Goal: Information Seeking & Learning: Check status

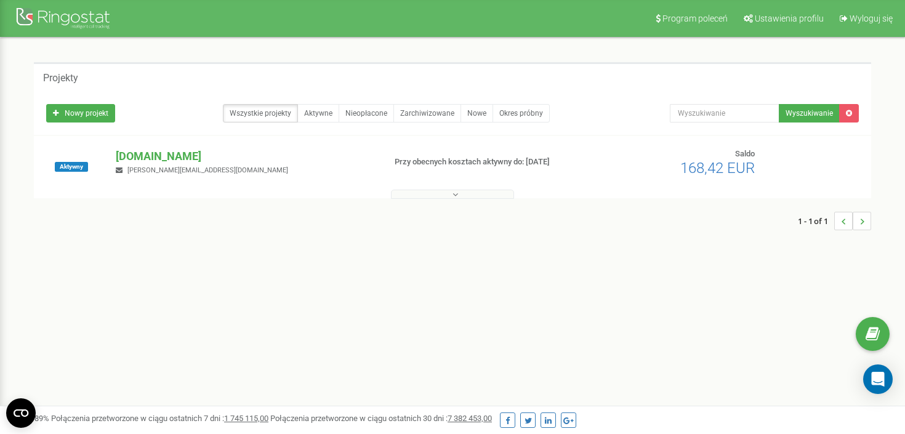
click at [464, 195] on button at bounding box center [452, 194] width 123 height 9
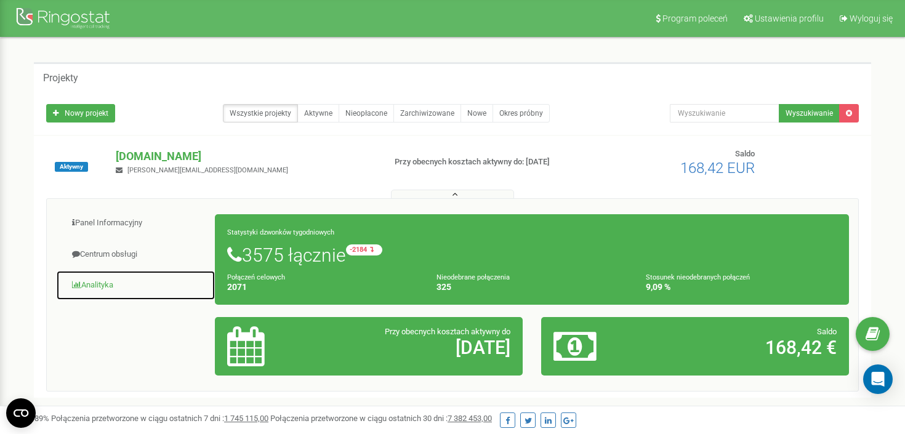
click at [97, 283] on link "Analityka" at bounding box center [135, 285] width 159 height 30
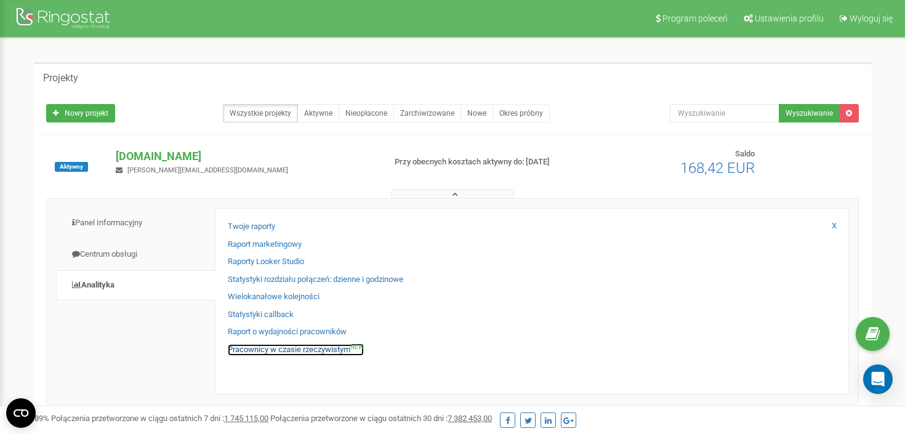
click at [251, 350] on link "Pracownicy w czasie rzeczywistym NEW" at bounding box center [296, 350] width 136 height 12
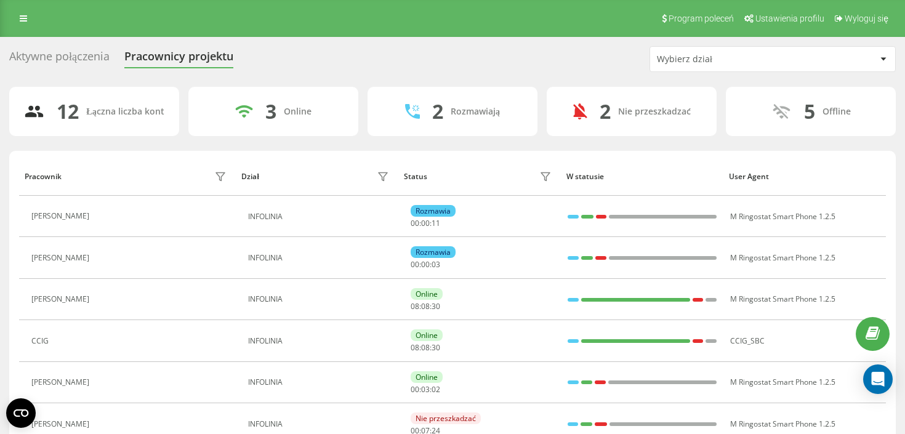
click at [78, 54] on div "Aktywne połączenia" at bounding box center [59, 59] width 100 height 19
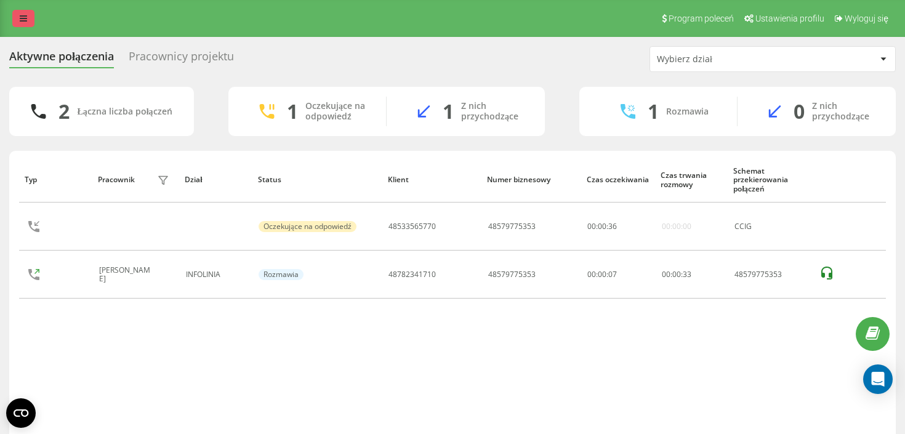
click at [26, 21] on icon at bounding box center [23, 18] width 7 height 9
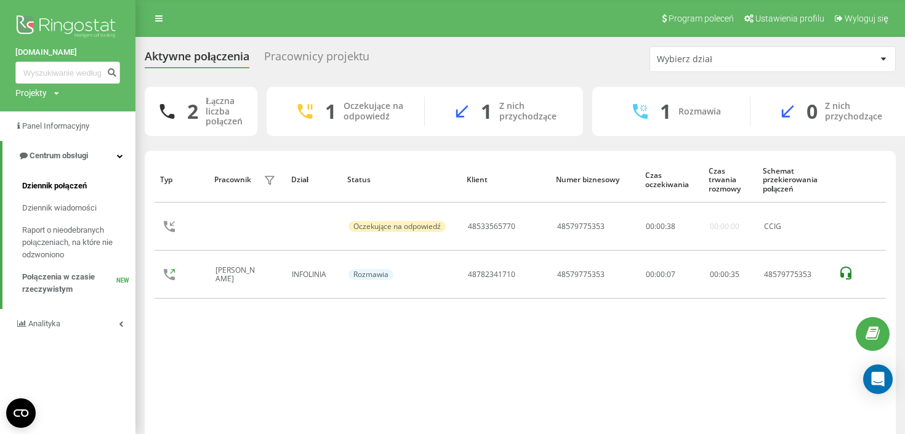
click at [64, 184] on span "Dziennik połączeń" at bounding box center [54, 186] width 65 height 12
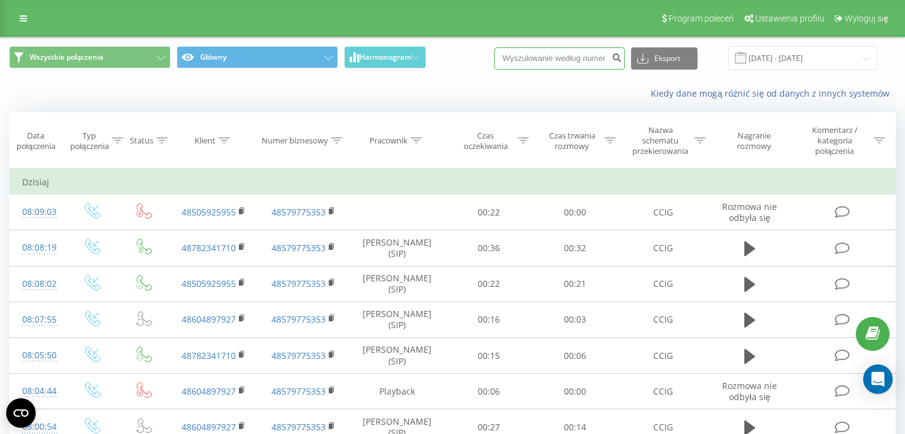
click at [538, 61] on input at bounding box center [559, 58] width 130 height 22
paste input "508 874 364"
type input "508 874 364"
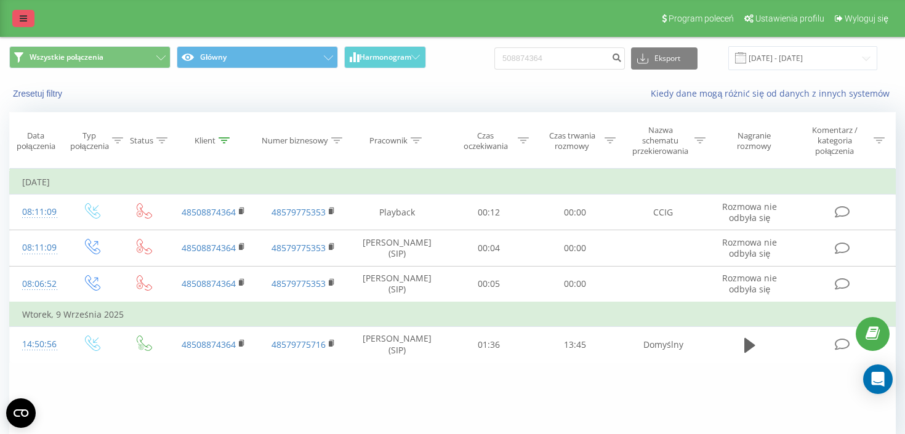
click at [24, 22] on icon at bounding box center [23, 18] width 7 height 9
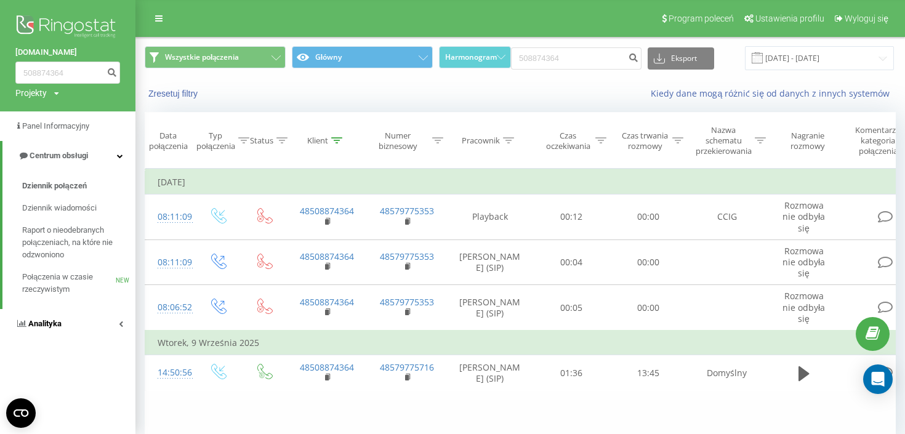
click at [87, 327] on link "Analityka" at bounding box center [67, 324] width 135 height 30
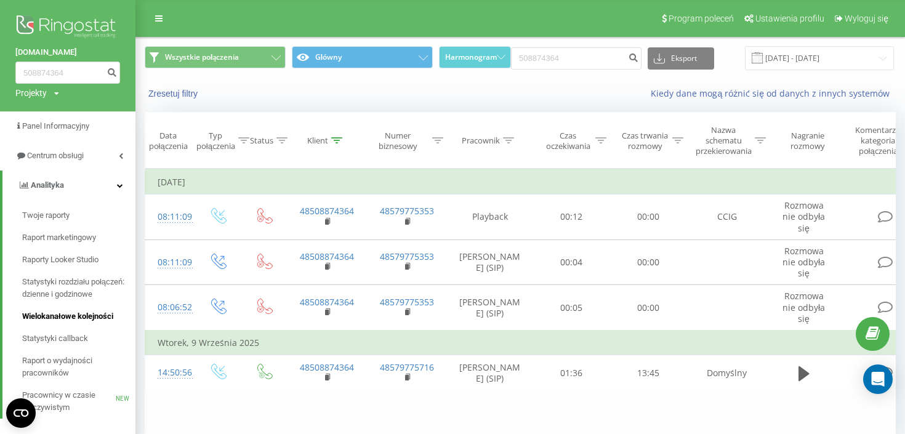
scroll to position [60, 0]
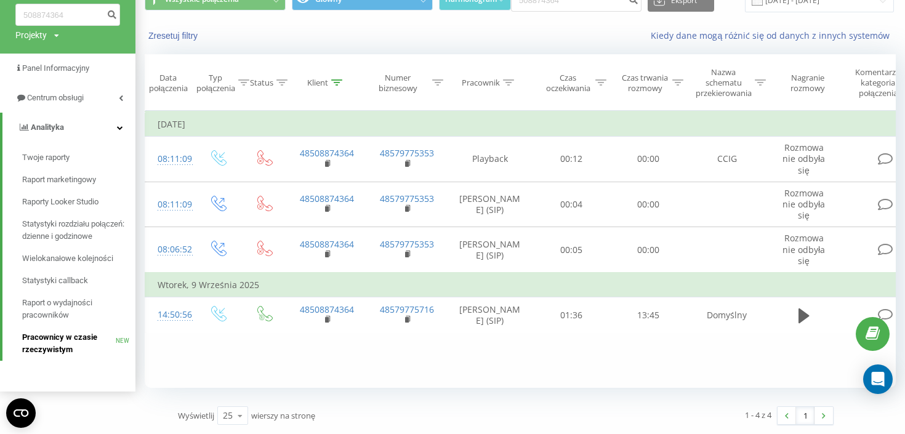
click at [52, 337] on span "Pracownicy w czasie rzeczywistym" at bounding box center [69, 343] width 94 height 25
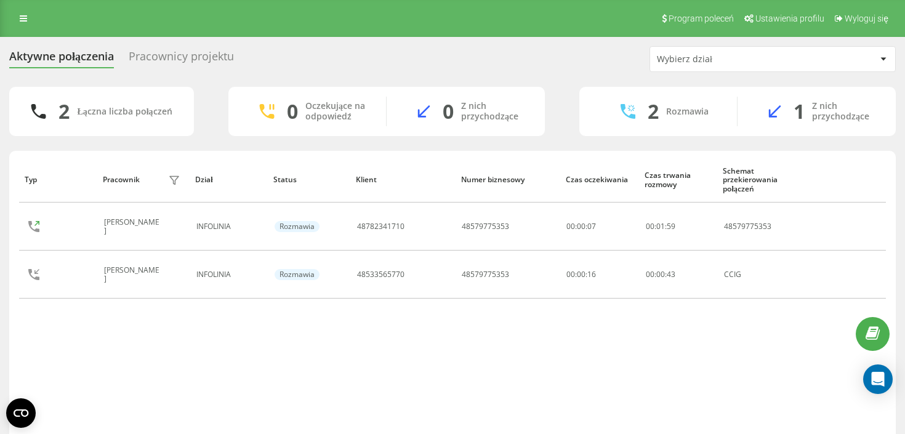
click at [28, 9] on div "Program poleceń Ustawienia profilu Wyloguj się" at bounding box center [452, 18] width 905 height 37
click at [26, 18] on icon at bounding box center [23, 18] width 7 height 9
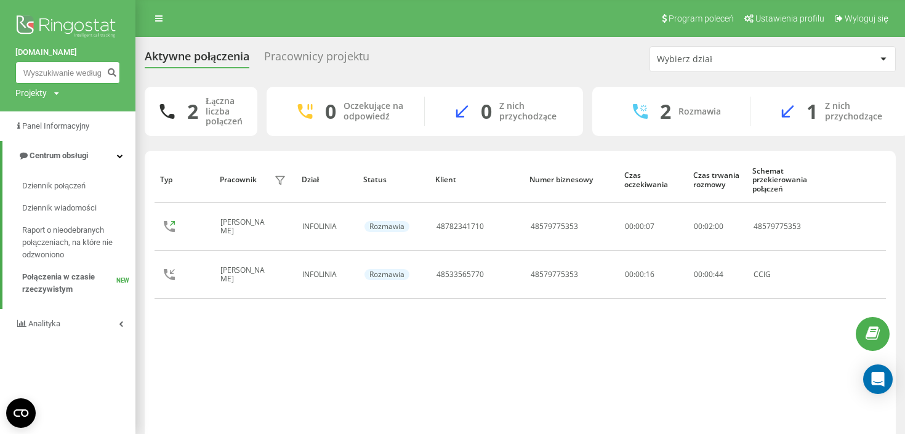
click at [41, 63] on input at bounding box center [67, 73] width 105 height 22
paste input "539 642 176"
type input "539 642 176"
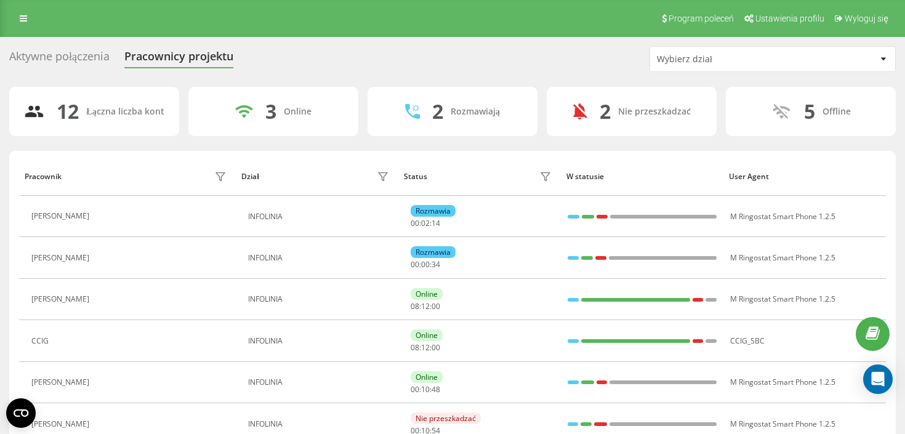
click at [71, 51] on div "Aktywne połączenia" at bounding box center [59, 59] width 100 height 19
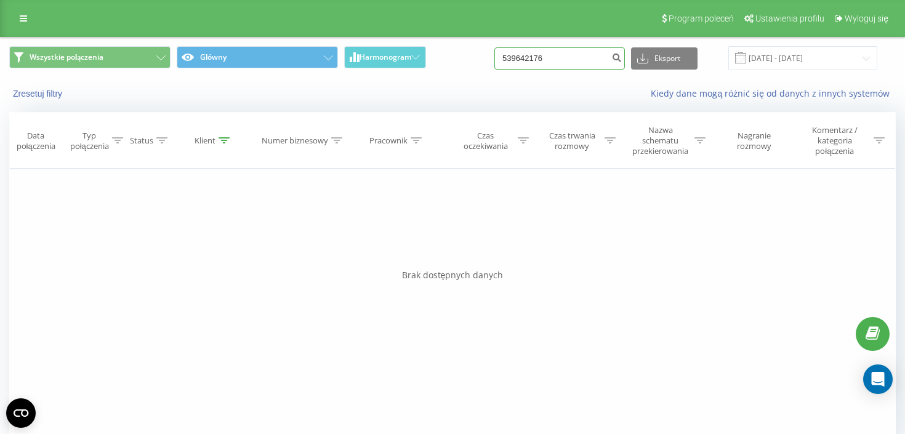
click at [561, 59] on input "539642176" at bounding box center [559, 58] width 130 height 22
paste input "664 022 472"
type input "664 022 472"
click at [585, 61] on input "664022472" at bounding box center [559, 58] width 130 height 22
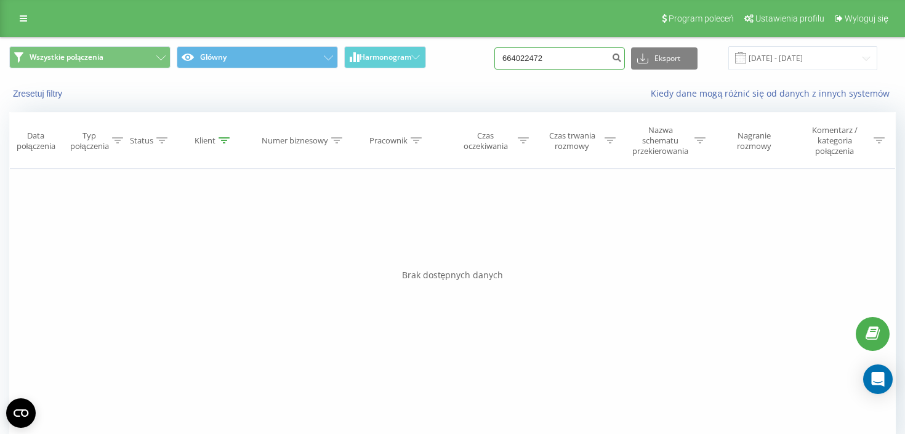
click at [585, 61] on input "664022472" at bounding box center [559, 58] width 130 height 22
paste input "98 575 575"
type input "698 575 575"
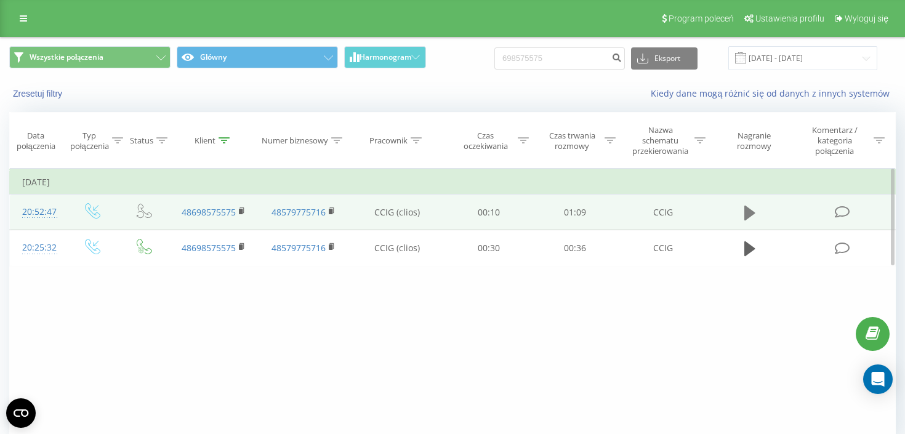
click at [746, 220] on icon at bounding box center [749, 213] width 11 height 15
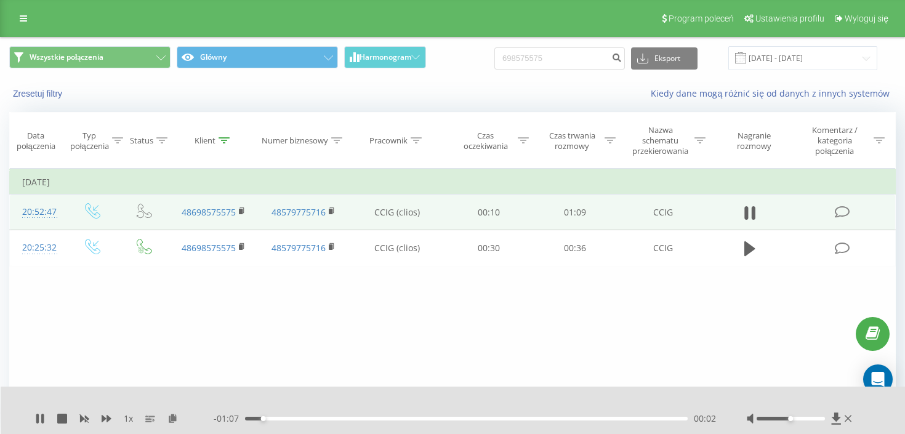
click at [345, 417] on div "00:02" at bounding box center [466, 419] width 443 height 4
click at [321, 418] on div "00:18" at bounding box center [466, 419] width 443 height 4
click at [285, 419] on div "00:13" at bounding box center [466, 419] width 443 height 4
click at [108, 420] on icon at bounding box center [107, 418] width 10 height 7
click at [821, 419] on div at bounding box center [791, 419] width 68 height 4
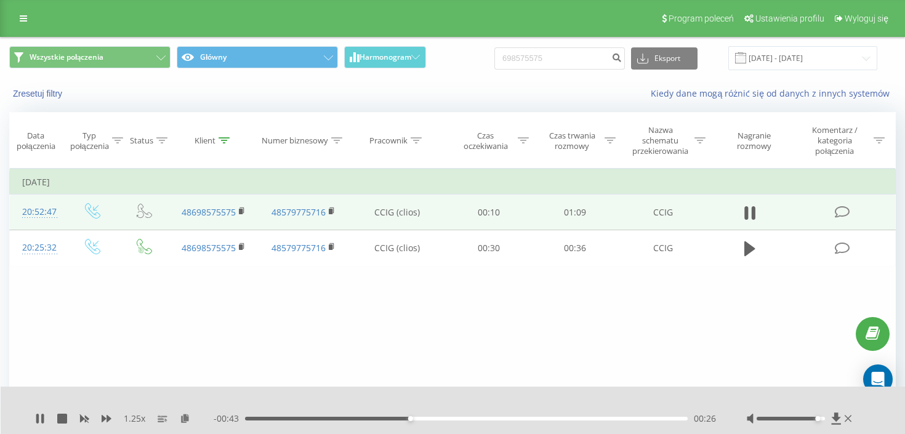
click at [825, 419] on div at bounding box center [801, 418] width 108 height 12
click at [822, 419] on div at bounding box center [791, 419] width 68 height 4
click at [60, 420] on icon at bounding box center [62, 419] width 10 height 10
click at [569, 63] on input "698575575" at bounding box center [559, 58] width 130 height 22
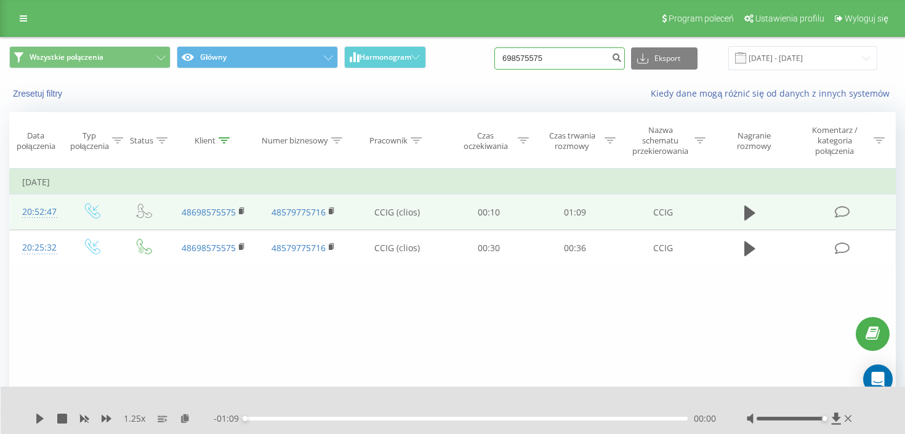
paste input "48"
type input "48698575575"
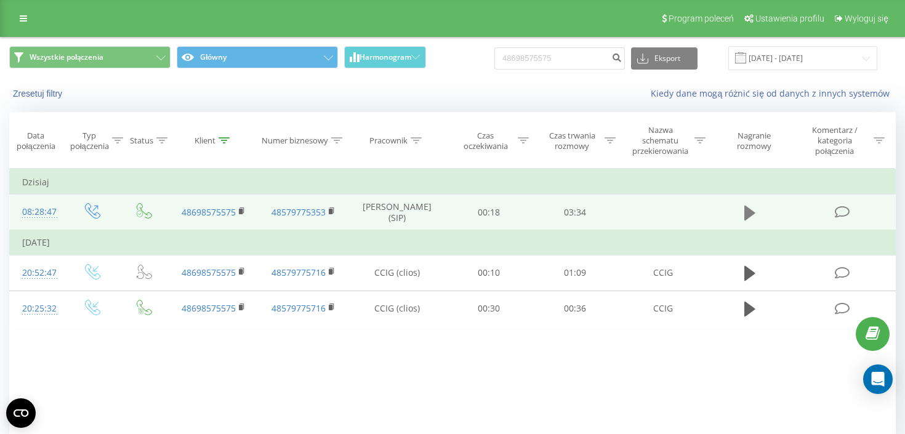
click at [752, 212] on icon at bounding box center [749, 213] width 11 height 15
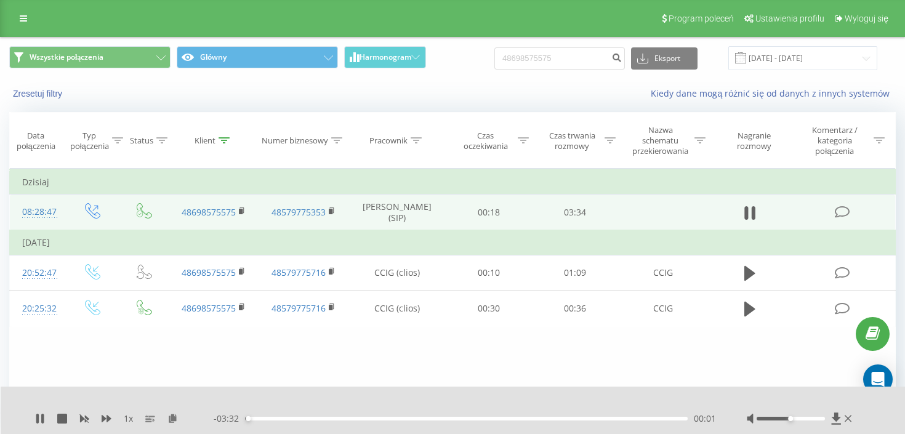
click at [752, 212] on icon at bounding box center [749, 212] width 11 height 17
click at [572, 54] on input "48698575575" at bounding box center [559, 58] width 130 height 22
paste input "660 038 171"
type input "660 038 171"
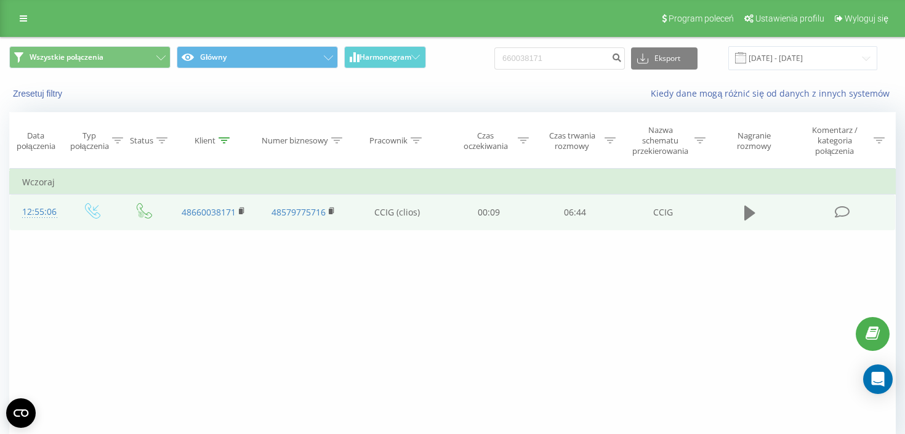
click at [757, 216] on button at bounding box center [750, 213] width 18 height 18
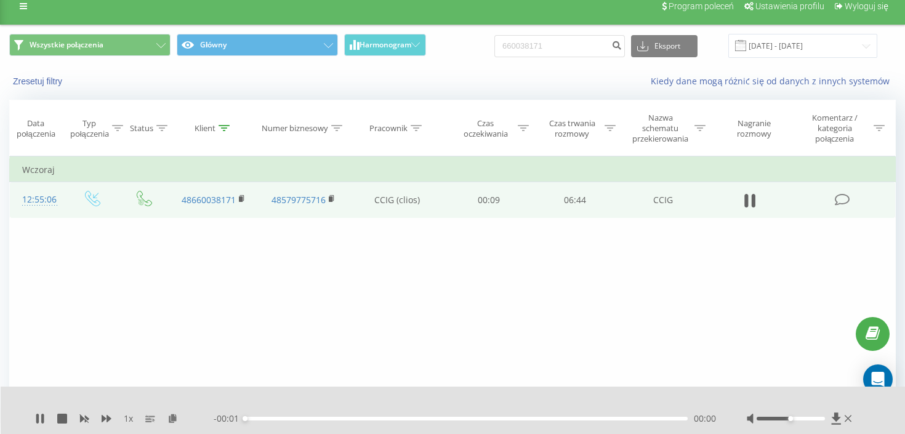
scroll to position [14, 0]
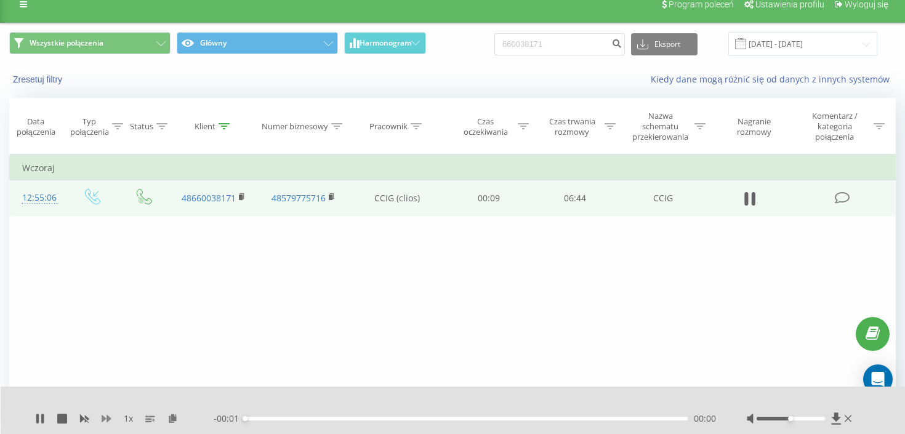
click at [108, 417] on icon at bounding box center [107, 418] width 10 height 7
click at [63, 412] on div "2 x" at bounding box center [124, 418] width 179 height 12
click at [62, 418] on icon at bounding box center [62, 419] width 10 height 10
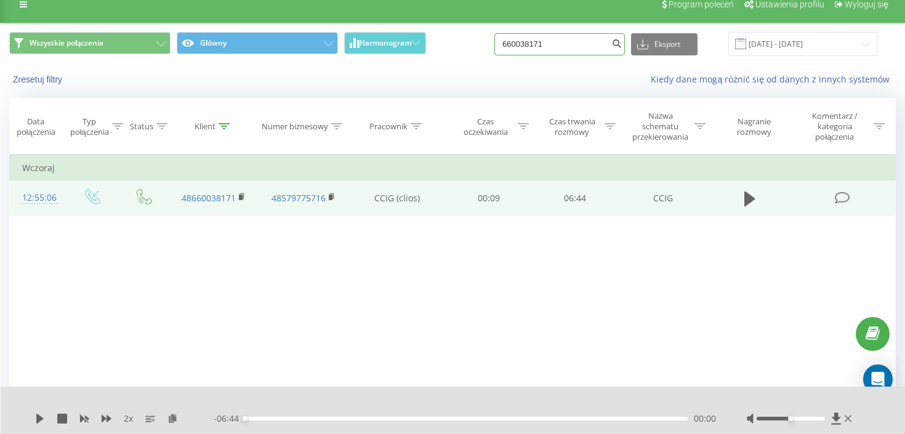
click at [561, 42] on input "660038171" at bounding box center [559, 44] width 130 height 22
paste input "04 219 188"
type input "604 219 188"
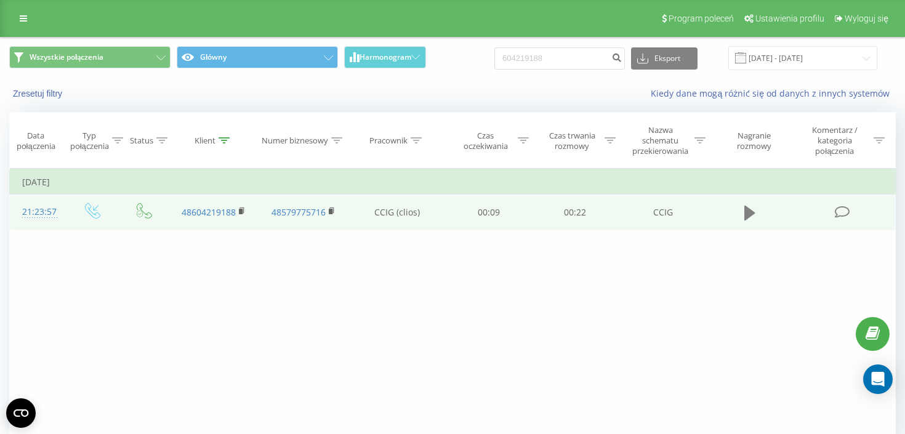
click at [755, 211] on icon at bounding box center [749, 212] width 11 height 17
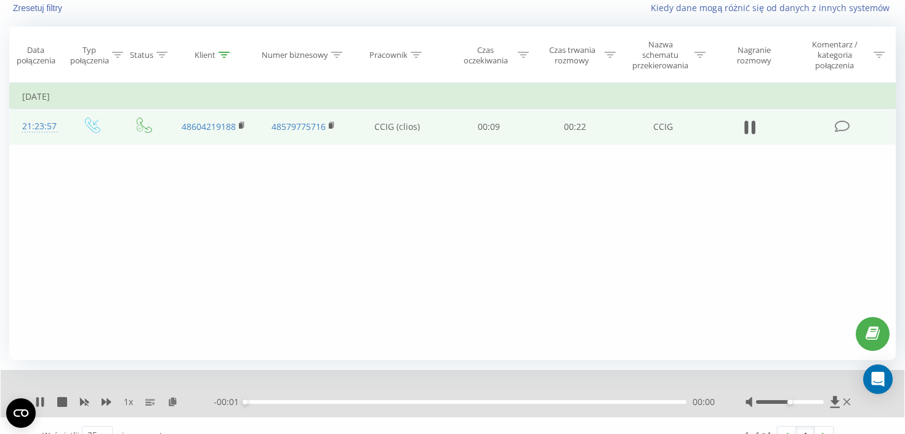
scroll to position [107, 0]
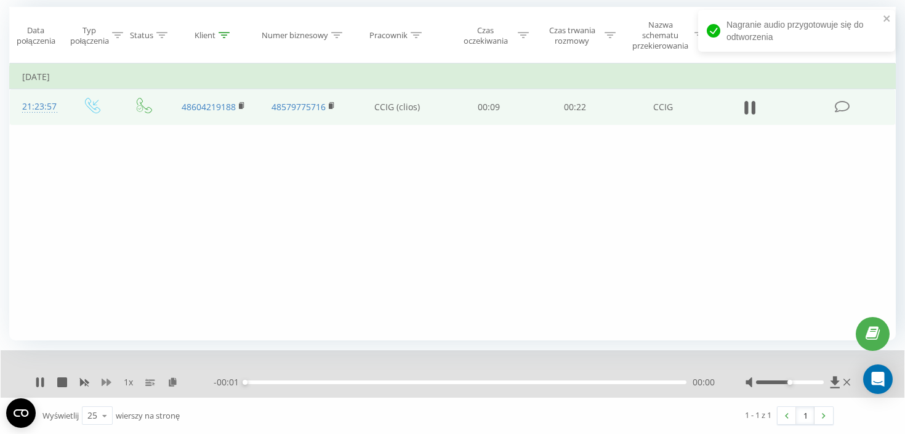
click at [106, 385] on icon at bounding box center [107, 382] width 10 height 10
click at [64, 381] on icon at bounding box center [62, 382] width 10 height 10
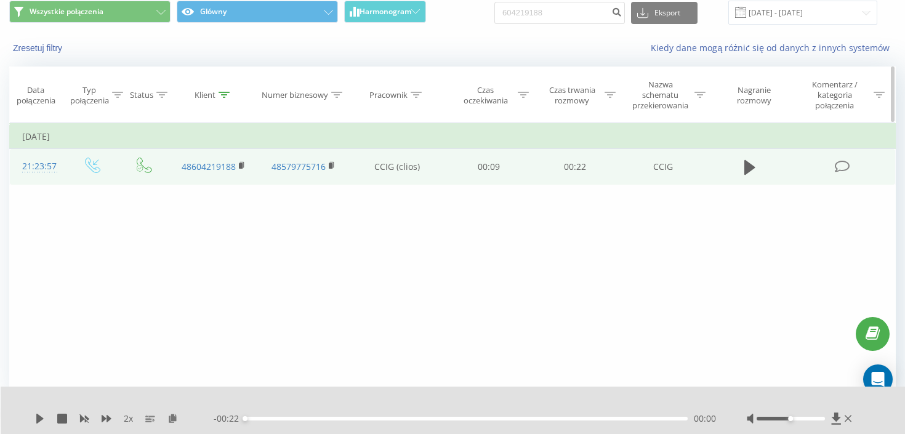
scroll to position [0, 0]
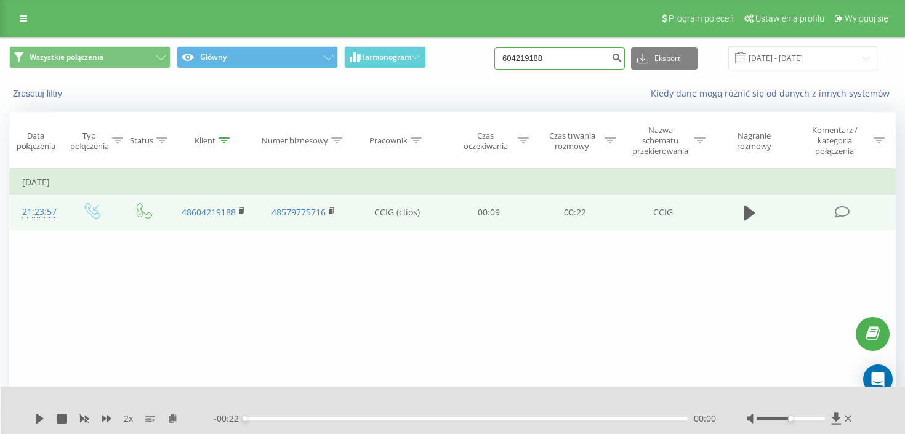
click at [595, 66] on input "604219188" at bounding box center [559, 58] width 130 height 22
click at [595, 67] on input "604219188" at bounding box center [559, 58] width 130 height 22
paste input "735 895 0"
type input "735 895 088"
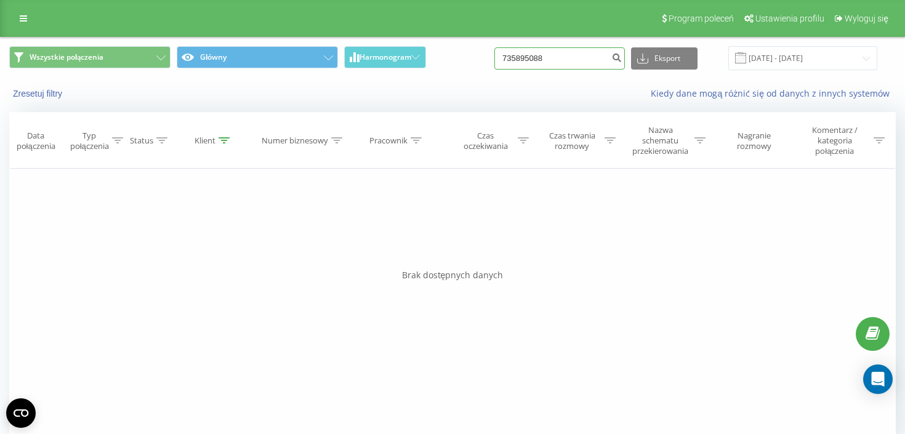
click at [564, 58] on input "735895088" at bounding box center [559, 58] width 130 height 22
paste input "668 769 511"
type input "668 769 511"
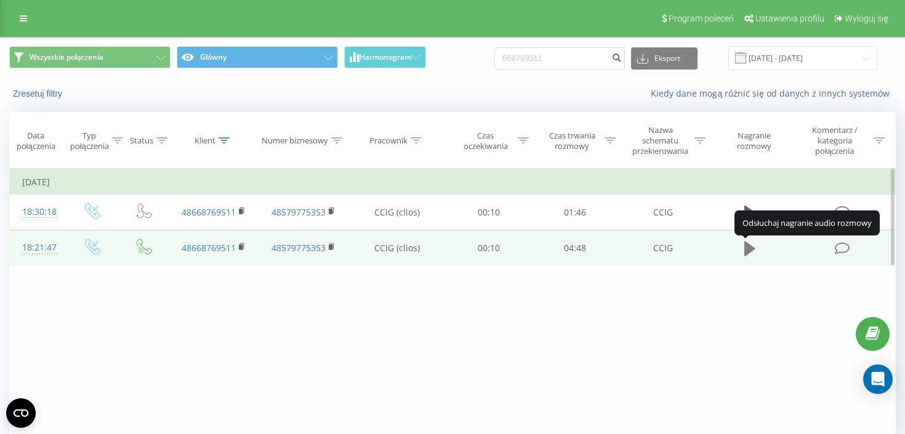
click at [745, 252] on icon at bounding box center [749, 248] width 11 height 15
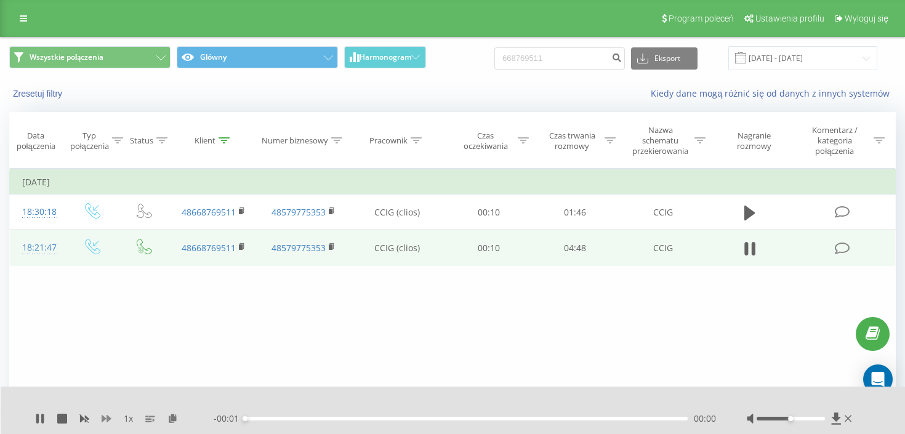
click at [106, 421] on icon at bounding box center [107, 419] width 10 height 10
click at [401, 420] on div "- 04:00 00:47 00:47" at bounding box center [465, 418] width 502 height 12
click at [401, 419] on div "00:50" at bounding box center [466, 419] width 443 height 4
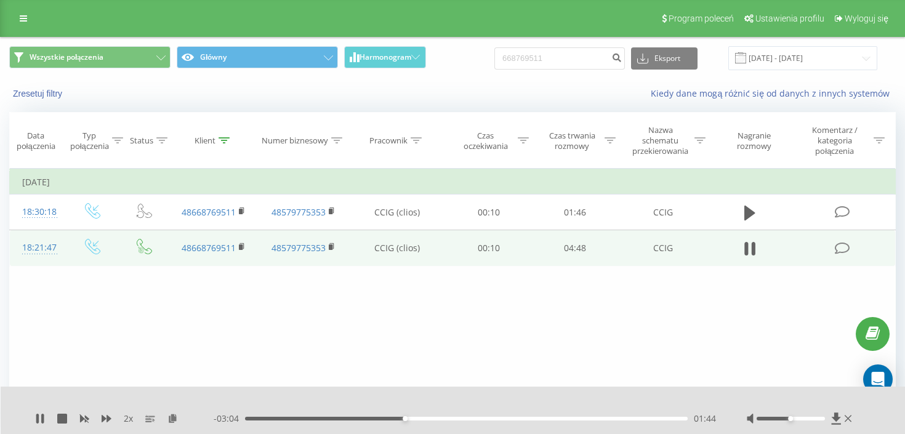
click at [544, 417] on div "01:44" at bounding box center [466, 419] width 443 height 4
click at [606, 418] on div "03:17" at bounding box center [466, 419] width 443 height 4
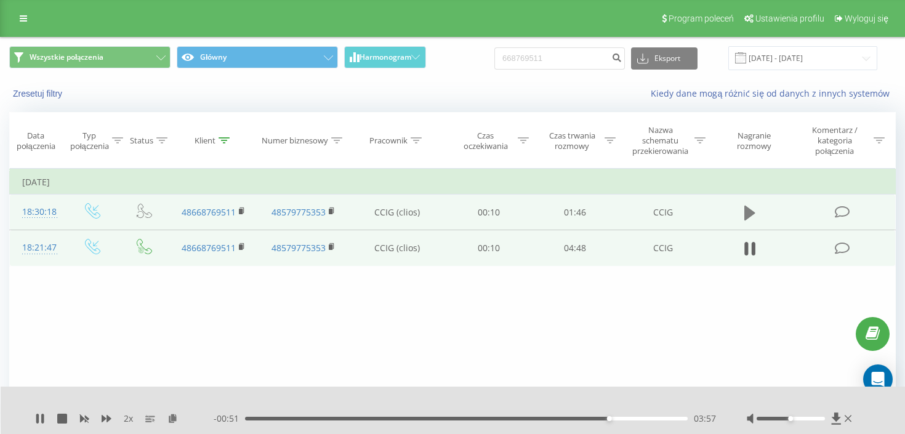
click at [748, 215] on icon at bounding box center [749, 213] width 11 height 15
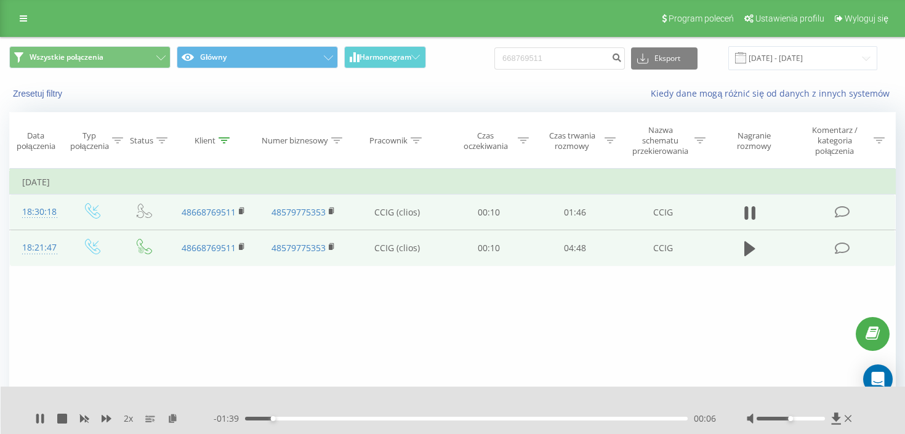
click at [400, 421] on div "- 01:39 00:06 00:06" at bounding box center [465, 418] width 502 height 12
click at [401, 417] on div "00:08" at bounding box center [466, 419] width 443 height 4
click at [488, 419] on div "00:38" at bounding box center [466, 419] width 443 height 4
click at [578, 420] on div "01:00" at bounding box center [466, 419] width 443 height 4
click at [640, 419] on div "01:21" at bounding box center [466, 419] width 443 height 4
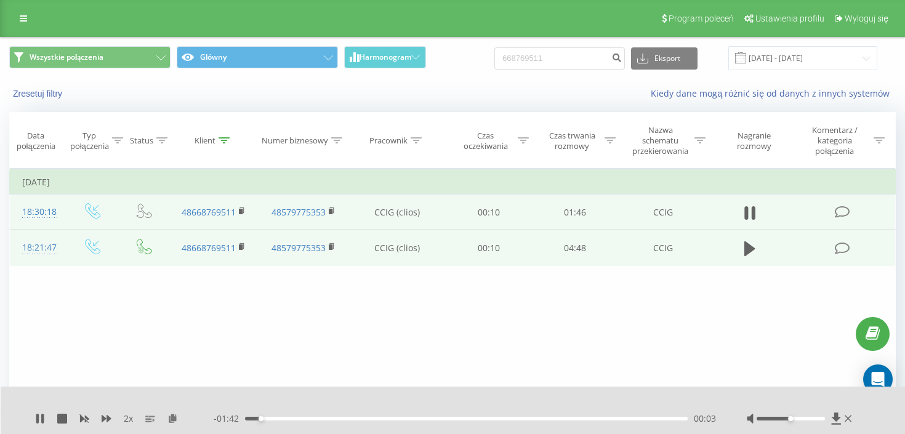
click at [525, 335] on div "Filtruj według warunków Jest równe Wprowadź wartość Anuluj OK Filtruj według wa…" at bounding box center [452, 307] width 886 height 277
click at [66, 422] on icon at bounding box center [62, 419] width 10 height 10
click at [561, 62] on input "668769511" at bounding box center [559, 58] width 130 height 22
paste input "48604219188"
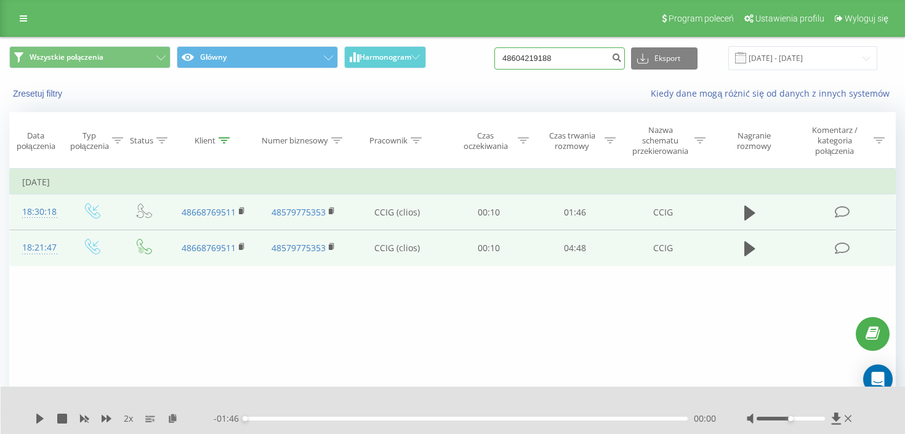
type input "48604219188"
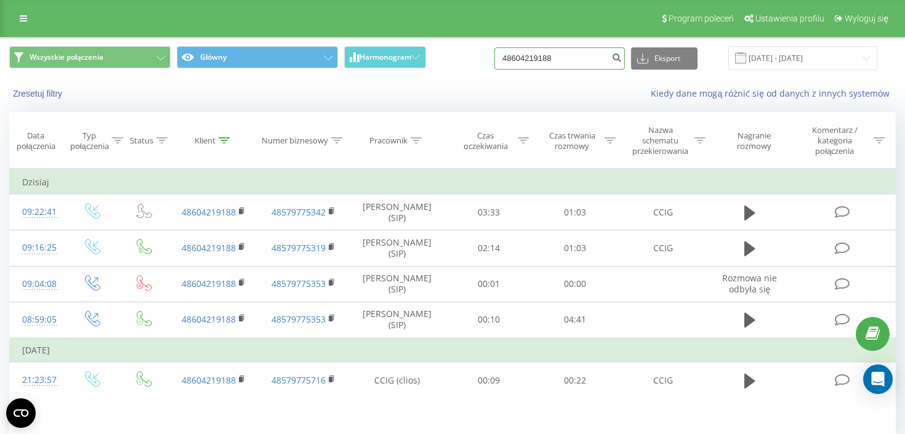
click at [576, 58] on input "48604219188" at bounding box center [559, 58] width 130 height 22
paste input "784 632 934"
type input "784 632 934"
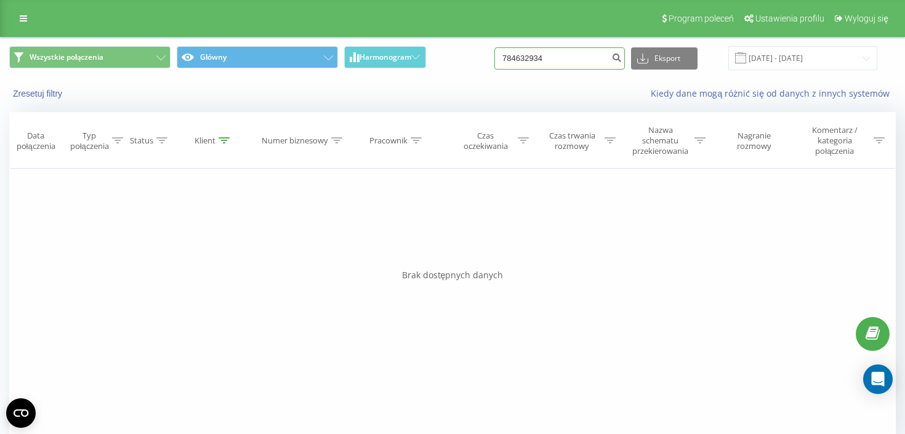
click at [564, 60] on input "784632934" at bounding box center [559, 58] width 130 height 22
paste input "604 897 927"
type input "604 897 927"
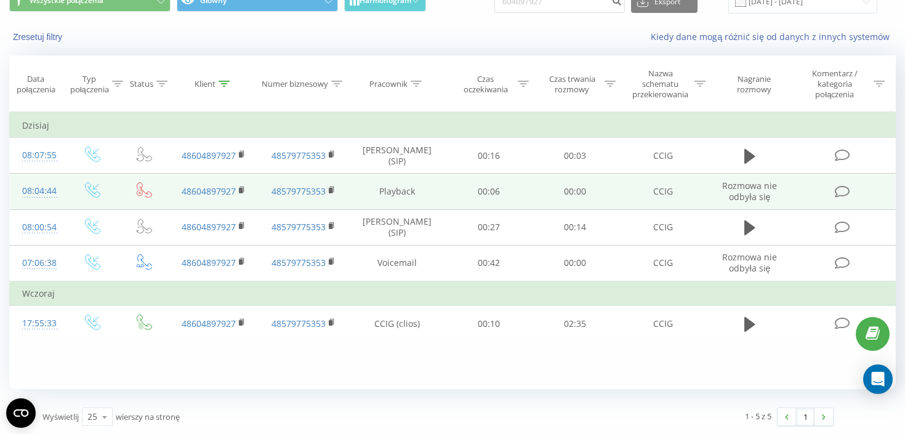
scroll to position [60, 0]
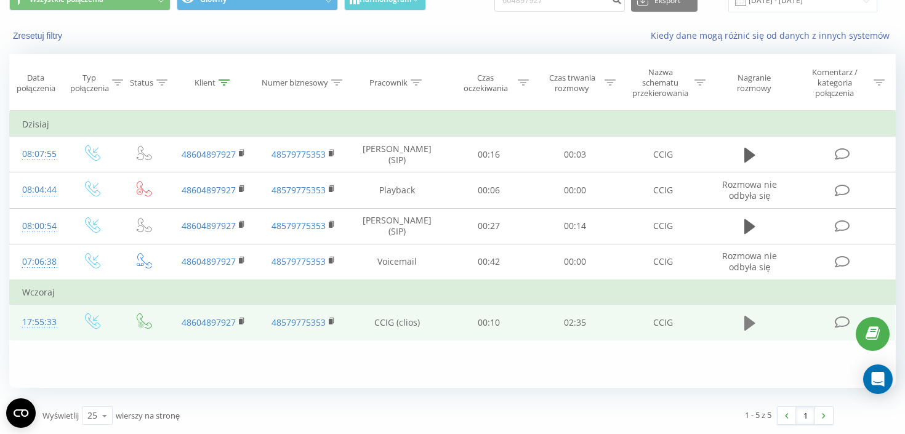
click at [750, 328] on icon at bounding box center [749, 323] width 11 height 17
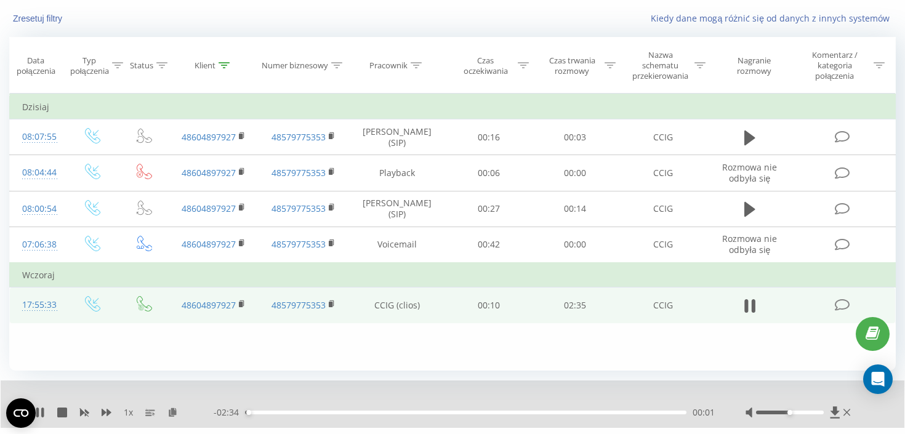
scroll to position [90, 0]
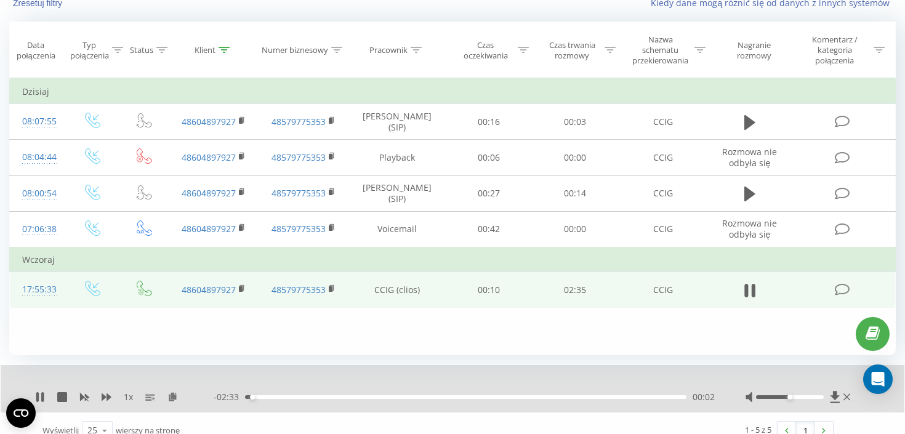
click at [420, 398] on div "00:02" at bounding box center [465, 397] width 441 height 4
click at [820, 398] on div at bounding box center [790, 397] width 68 height 4
click at [106, 401] on icon at bounding box center [107, 397] width 10 height 10
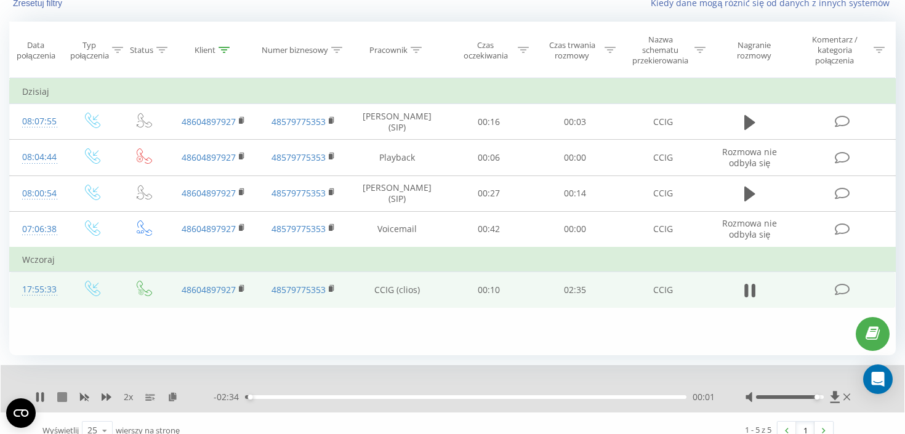
click at [64, 400] on icon at bounding box center [62, 397] width 10 height 10
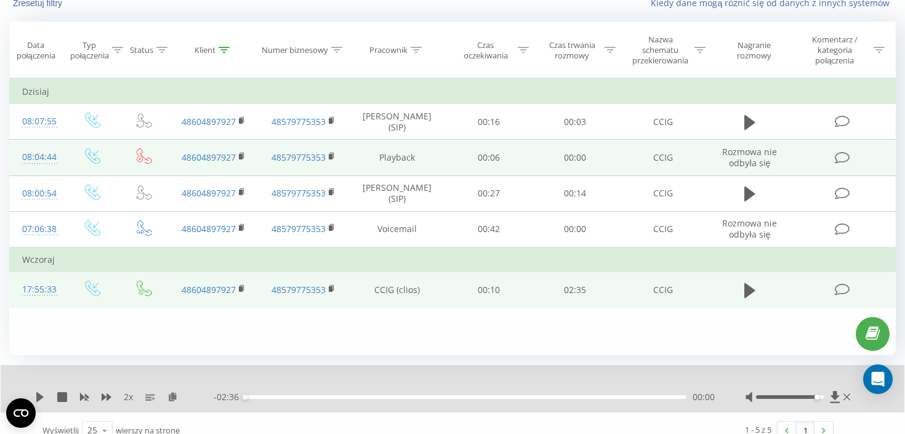
scroll to position [0, 0]
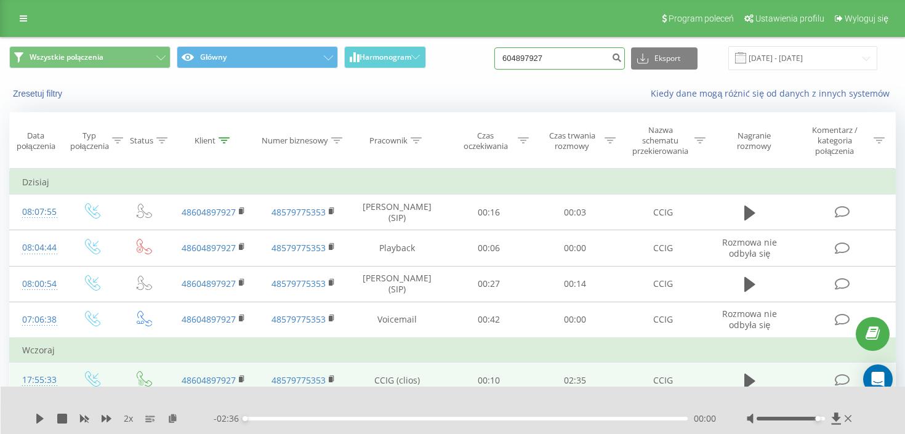
click at [568, 54] on input "604897927" at bounding box center [559, 58] width 130 height 22
paste input "570 447 306"
type input "570 447 306"
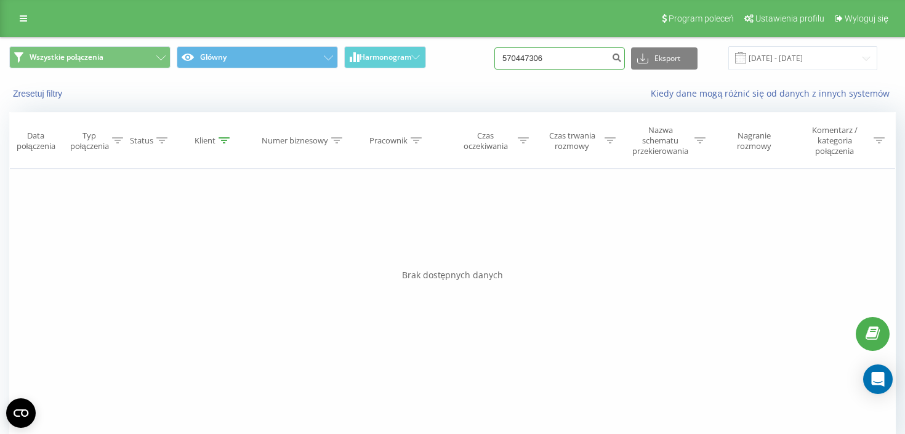
click at [566, 58] on input "570447306" at bounding box center [559, 58] width 130 height 22
paste input "791 351 319"
type input "791 351 319"
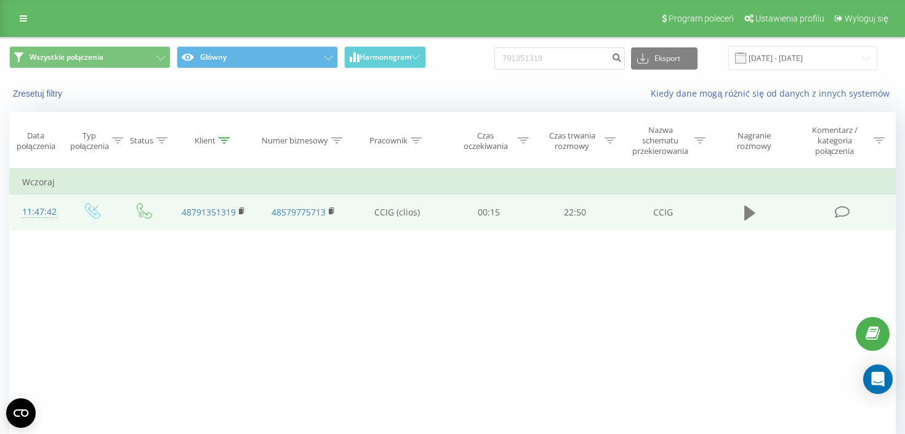
click at [749, 220] on icon at bounding box center [749, 213] width 11 height 15
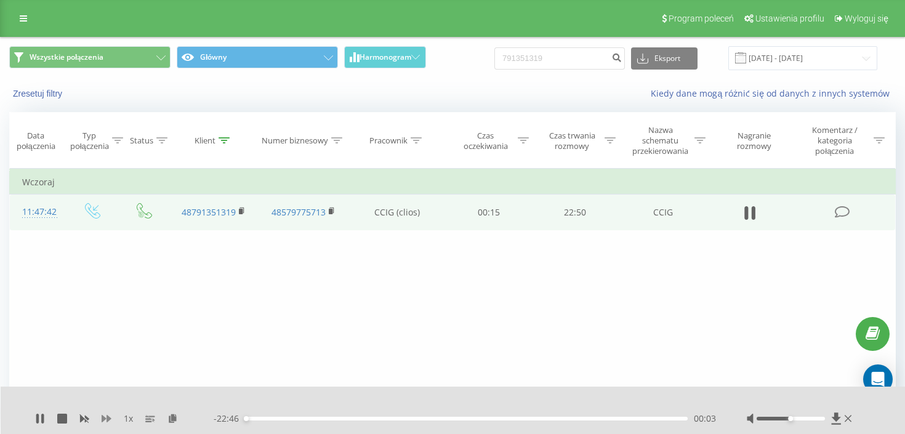
click at [104, 419] on icon at bounding box center [107, 418] width 10 height 7
click at [811, 416] on div at bounding box center [801, 418] width 108 height 12
click at [813, 420] on div at bounding box center [801, 418] width 108 height 12
click at [816, 420] on div at bounding box center [791, 419] width 68 height 4
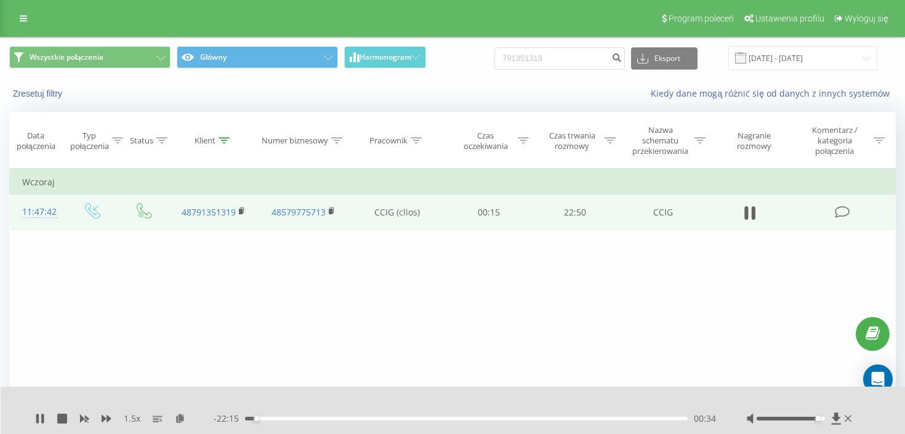
click at [657, 420] on div "00:34" at bounding box center [466, 419] width 443 height 4
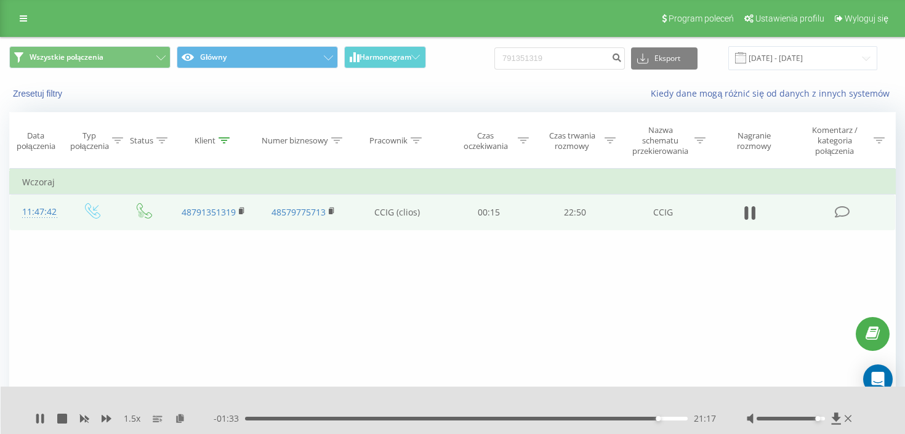
click at [627, 416] on div "- 01:33 21:17 21:17" at bounding box center [465, 418] width 502 height 12
click at [627, 417] on div "21:18" at bounding box center [466, 419] width 443 height 4
click at [592, 418] on div "19:43" at bounding box center [466, 419] width 443 height 4
click at [549, 417] on div "18:07" at bounding box center [466, 419] width 443 height 4
click at [60, 421] on icon at bounding box center [62, 419] width 10 height 10
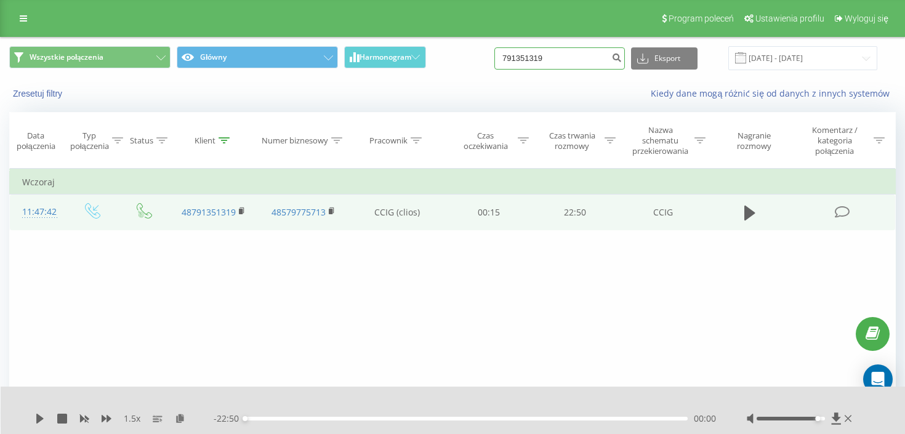
click at [566, 54] on input "791351319" at bounding box center [559, 58] width 130 height 22
paste input "518 652 055"
type input "518 652 055"
